Goal: Transaction & Acquisition: Purchase product/service

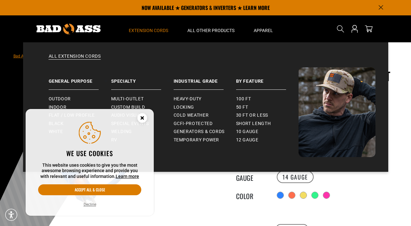
click at [155, 32] on span "Extension Cords" at bounding box center [148, 31] width 39 height 6
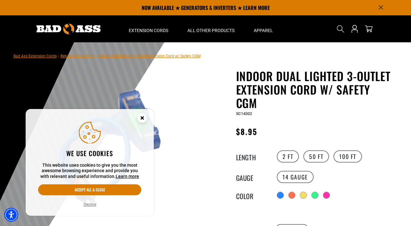
click at [141, 117] on icon "Close this option" at bounding box center [142, 117] width 2 height 2
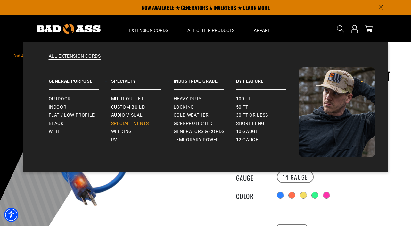
click at [128, 123] on span "Special Events" at bounding box center [130, 124] width 38 height 6
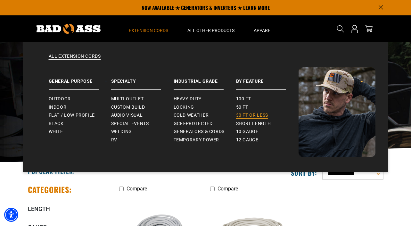
click at [248, 115] on span "30 ft or less" at bounding box center [252, 115] width 32 height 6
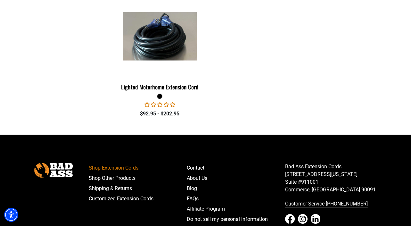
scroll to position [776, 0]
